Goal: Use online tool/utility

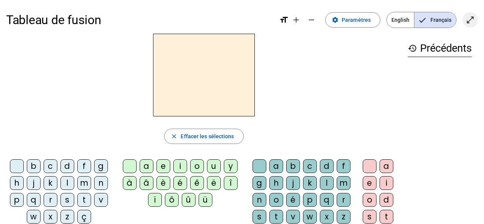
click at [471, 17] on mat-icon "open_in_full" at bounding box center [469, 19] width 9 height 9
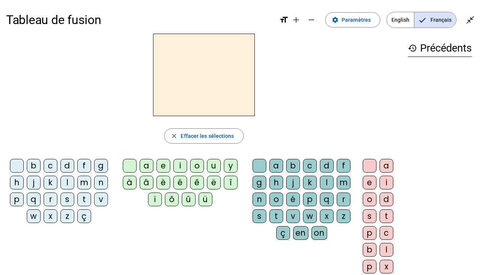
click at [67, 164] on div "d" at bounding box center [67, 166] width 14 height 14
click at [212, 165] on div "u" at bounding box center [214, 166] width 14 height 14
click at [84, 199] on div "t" at bounding box center [84, 200] width 14 height 14
click at [146, 166] on div "a" at bounding box center [147, 166] width 14 height 14
click at [165, 165] on div "e" at bounding box center [163, 166] width 14 height 14
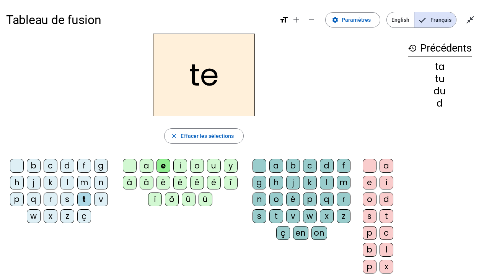
click at [67, 165] on div "d" at bounding box center [67, 166] width 14 height 14
click at [34, 181] on div "j" at bounding box center [34, 183] width 14 height 14
click at [85, 181] on div "m" at bounding box center [84, 183] width 14 height 14
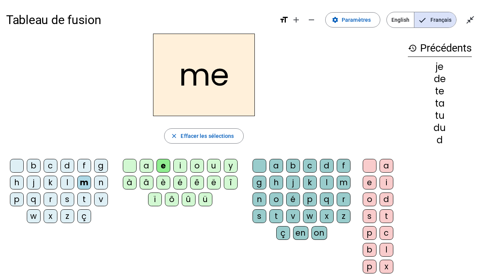
click at [147, 165] on div "a" at bounding box center [147, 166] width 14 height 14
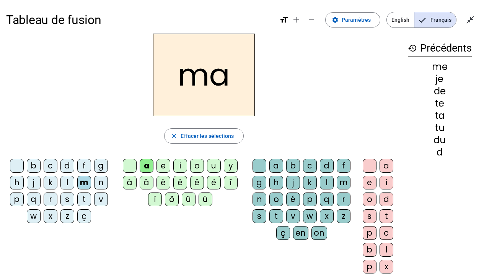
click at [325, 180] on div "l" at bounding box center [327, 183] width 14 height 14
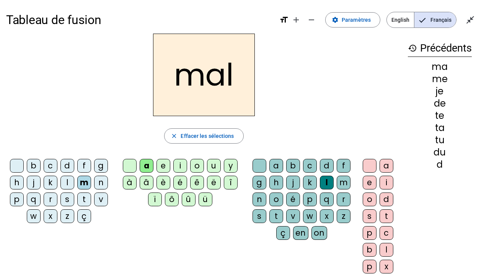
click at [33, 166] on div "b" at bounding box center [34, 166] width 14 height 14
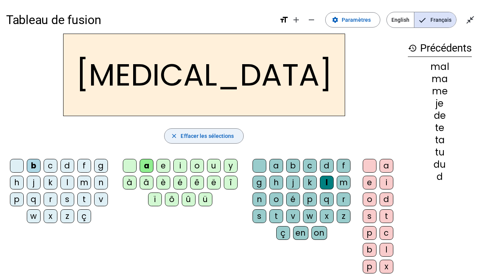
click at [211, 138] on span "Effacer les sélections" at bounding box center [207, 136] width 53 height 9
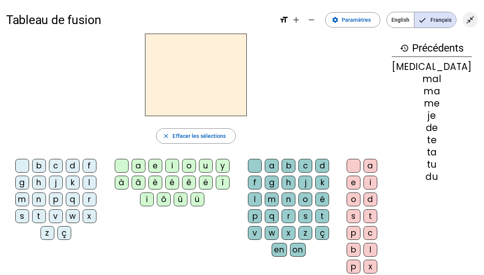
click at [472, 17] on mat-icon "close_fullscreen" at bounding box center [469, 19] width 9 height 9
